Goal: Book appointment/travel/reservation

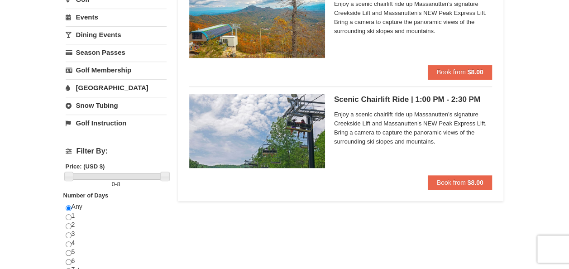
scroll to position [225, 0]
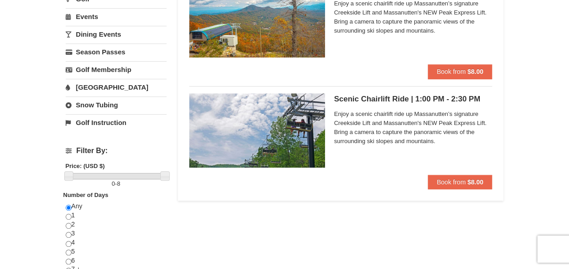
click at [380, 220] on div "Lodging Arrival Please format dates MM/DD/YYYY Please format dates MM/DD/YYYY 1…" at bounding box center [285, 150] width 438 height 629
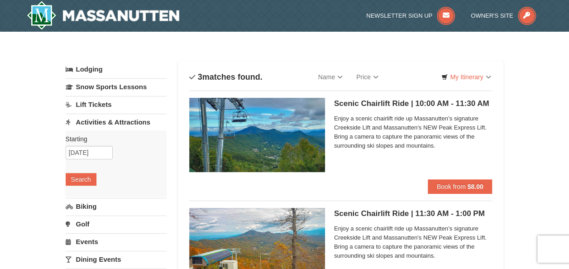
scroll to position [2, 0]
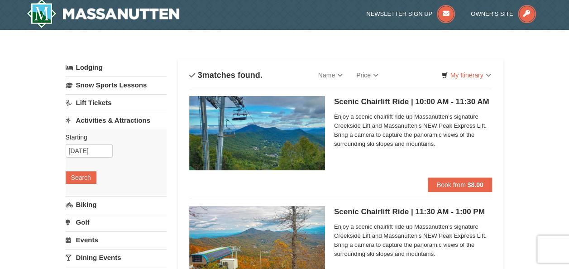
click at [90, 70] on link "Lodging" at bounding box center [116, 67] width 101 height 16
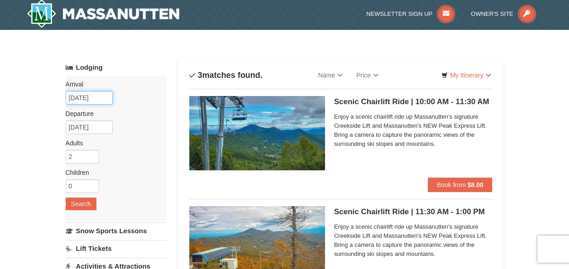
click at [88, 98] on input "[DATE]" at bounding box center [89, 98] width 47 height 14
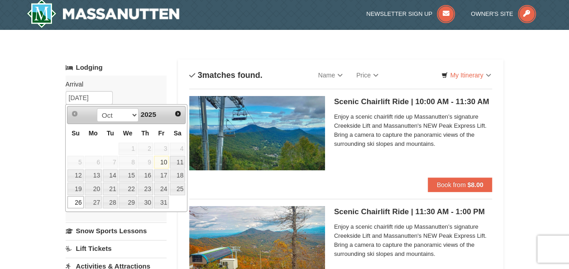
click at [79, 198] on link "26" at bounding box center [75, 202] width 16 height 13
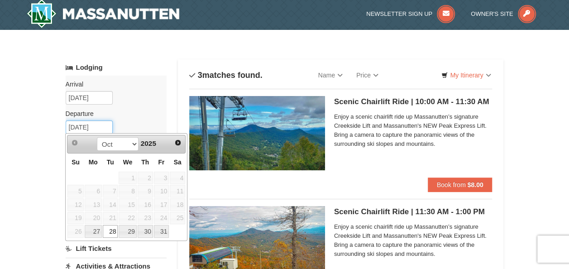
click at [100, 128] on input "10/28/2025" at bounding box center [89, 127] width 47 height 14
click at [94, 229] on link "27" at bounding box center [93, 231] width 17 height 13
type input "[DATE]"
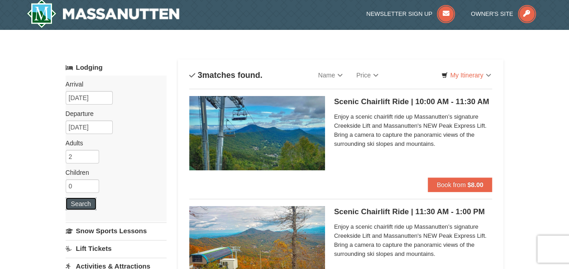
click at [80, 204] on button "Search" at bounding box center [81, 203] width 31 height 13
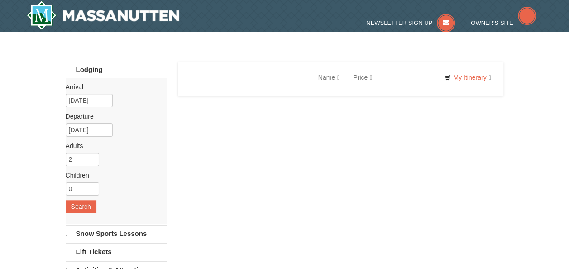
select select "10"
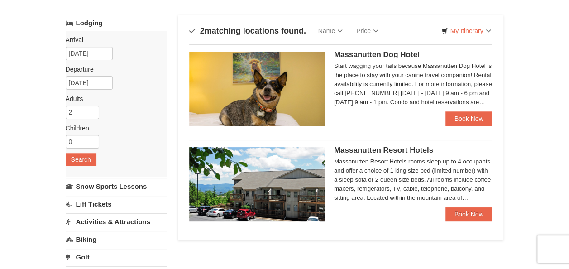
scroll to position [93, 0]
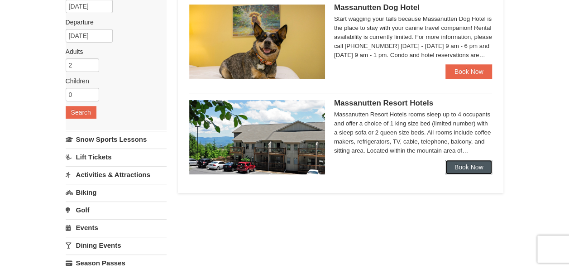
click at [469, 167] on link "Book Now" at bounding box center [468, 167] width 47 height 14
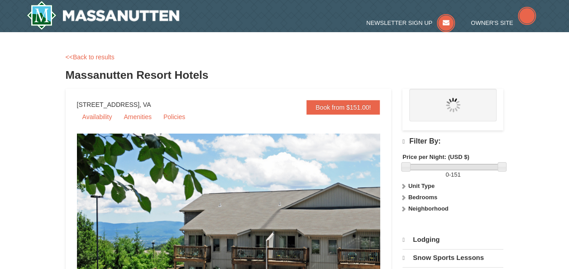
select select "10"
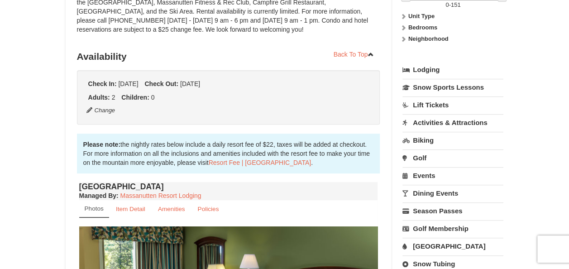
scroll to position [171, 0]
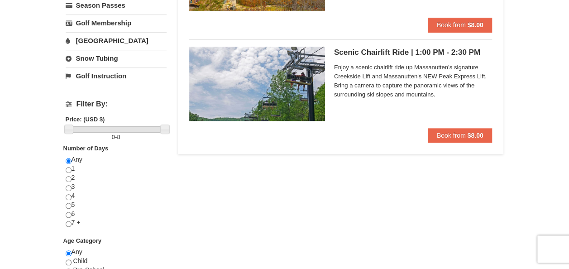
scroll to position [272, 0]
